Goal: Task Accomplishment & Management: Use online tool/utility

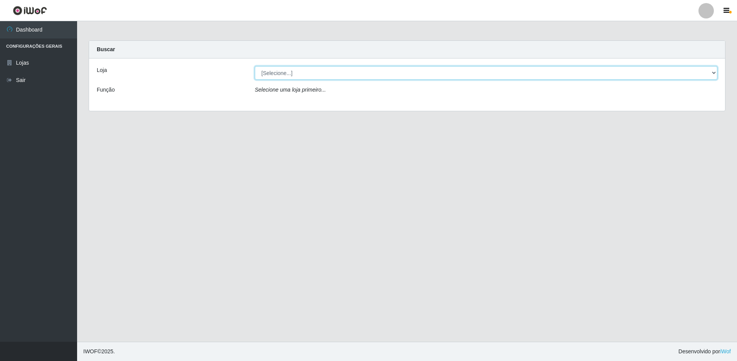
click at [289, 77] on select "[Selecione...] Extrabom - Loja 51 Gaivotas" at bounding box center [486, 72] width 462 height 13
select select "469"
click at [255, 66] on select "[Selecione...] Extrabom - Loja 51 Gaivotas" at bounding box center [486, 72] width 462 height 13
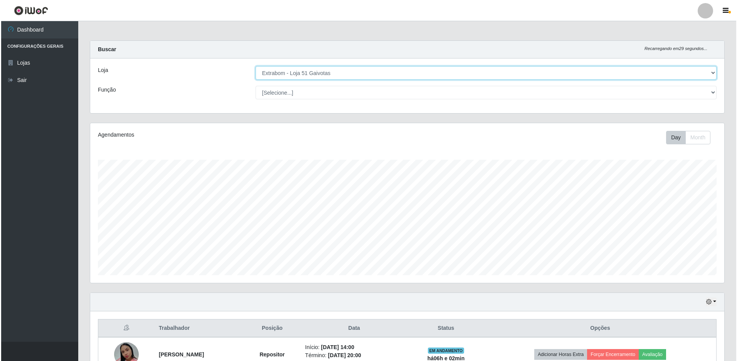
scroll to position [116, 0]
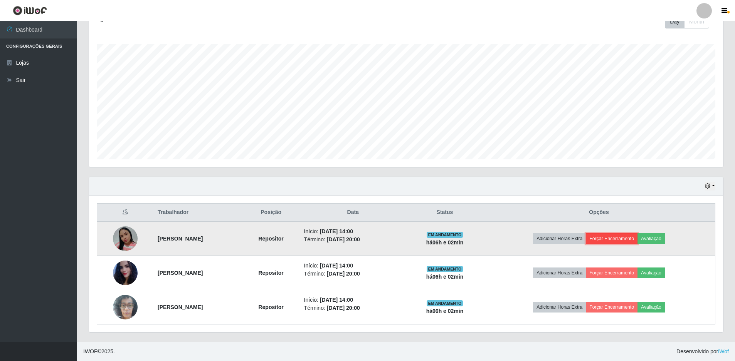
click at [628, 238] on button "Forçar Encerramento" at bounding box center [612, 238] width 52 height 11
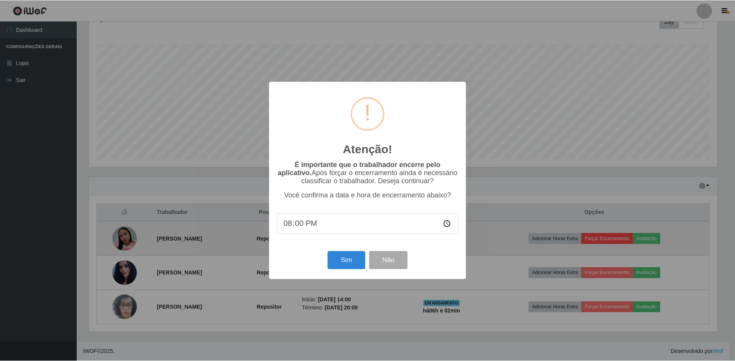
scroll to position [160, 630]
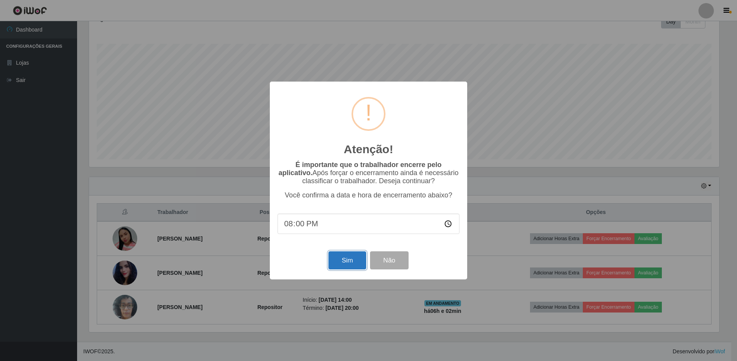
click at [330, 267] on button "Sim" at bounding box center [346, 261] width 37 height 18
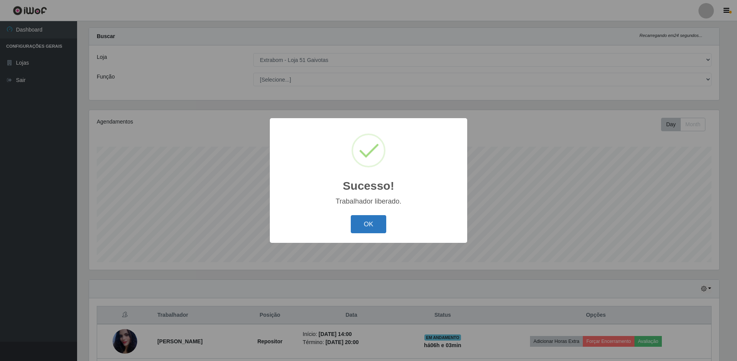
click at [379, 220] on button "OK" at bounding box center [369, 224] width 36 height 18
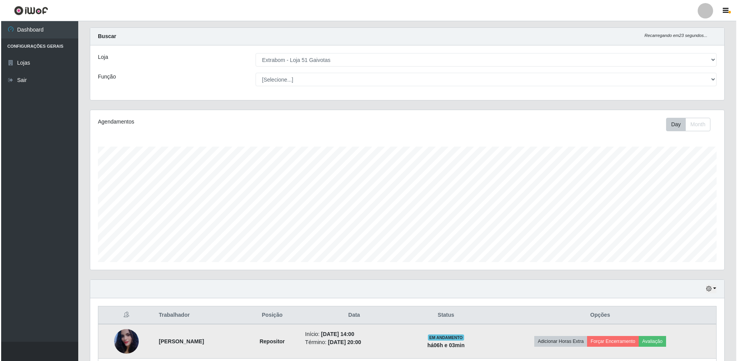
scroll to position [82, 0]
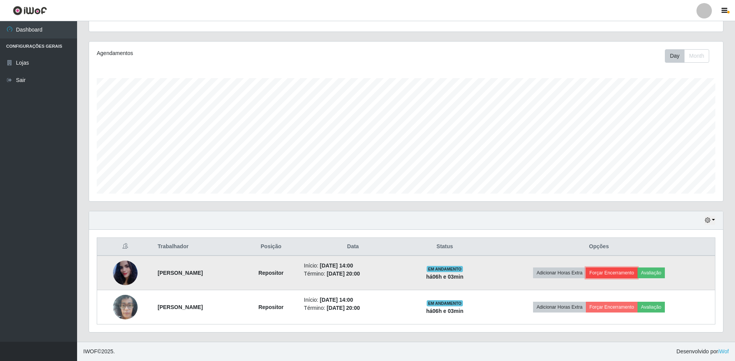
click at [632, 271] on button "Forçar Encerramento" at bounding box center [612, 273] width 52 height 11
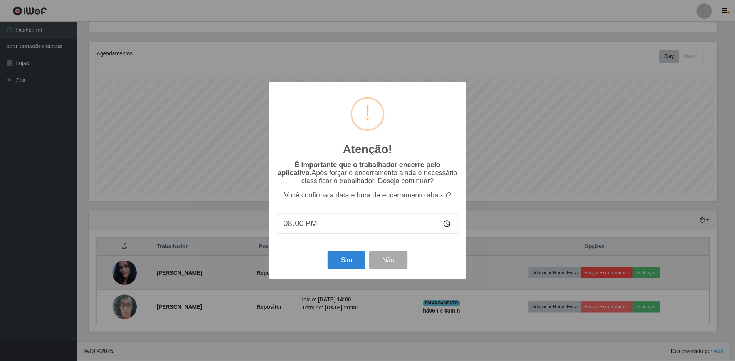
scroll to position [160, 630]
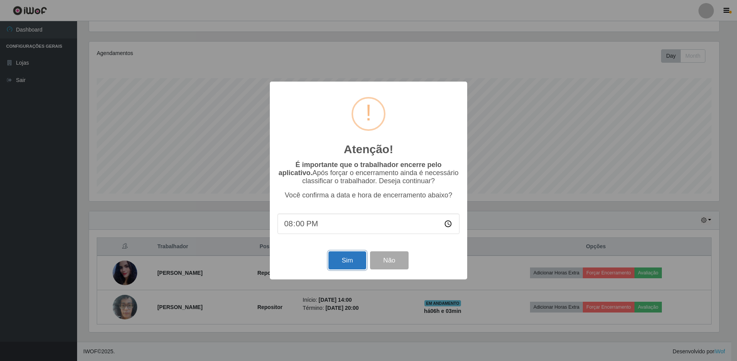
click at [352, 257] on button "Sim" at bounding box center [346, 261] width 37 height 18
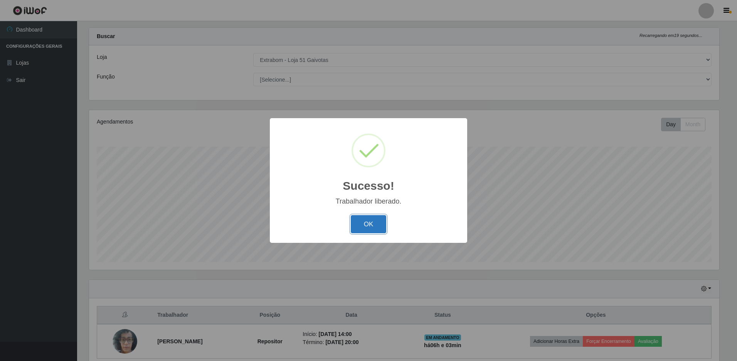
click at [376, 230] on button "OK" at bounding box center [369, 224] width 36 height 18
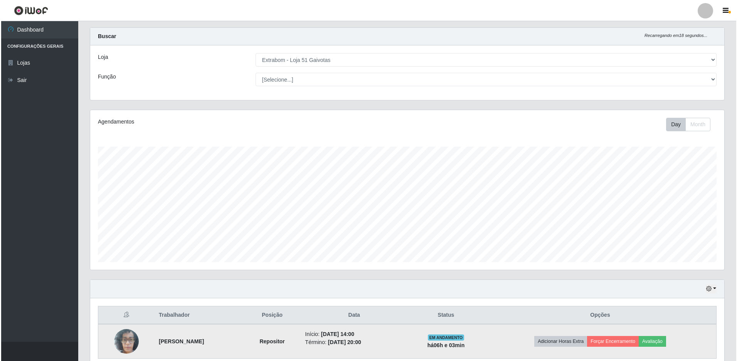
scroll to position [47, 0]
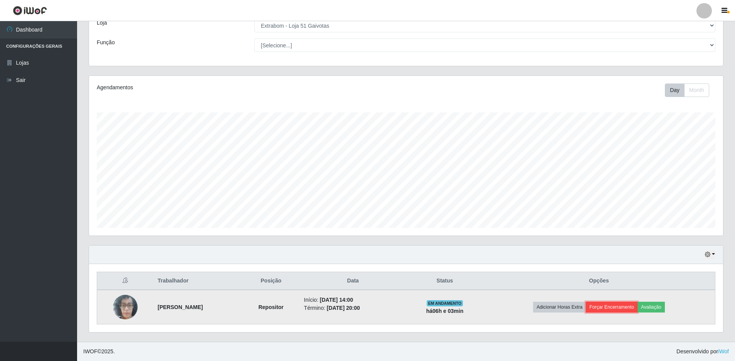
click at [634, 310] on button "Forçar Encerramento" at bounding box center [612, 307] width 52 height 11
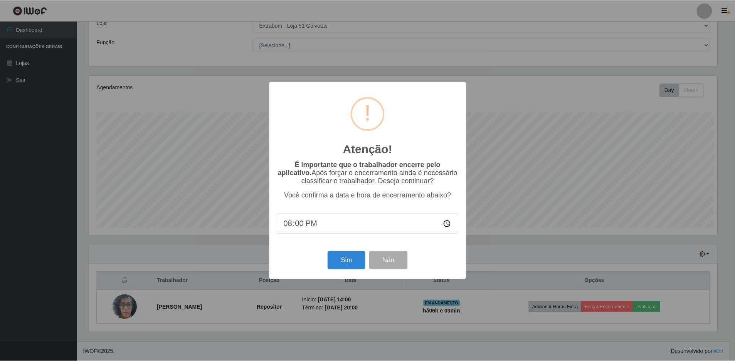
scroll to position [160, 630]
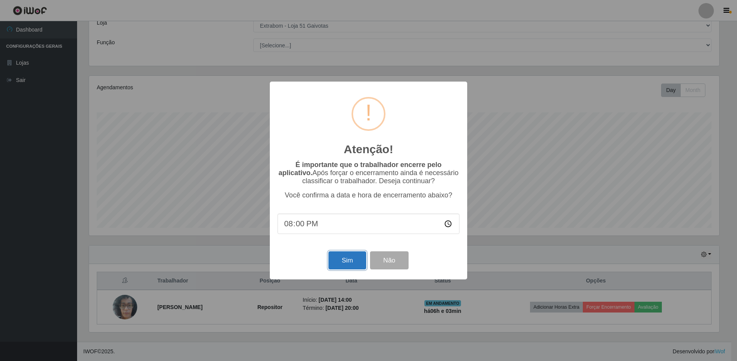
click at [361, 265] on button "Sim" at bounding box center [346, 261] width 37 height 18
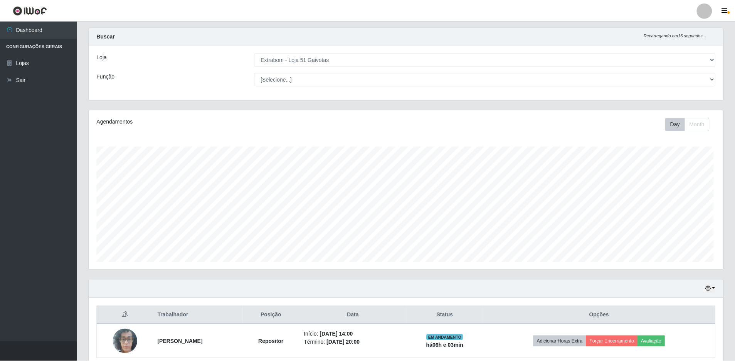
scroll to position [0, 0]
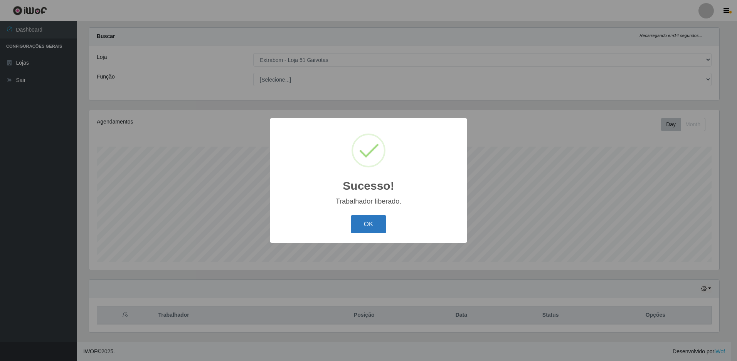
click at [366, 232] on button "OK" at bounding box center [369, 224] width 36 height 18
